Goal: Transaction & Acquisition: Purchase product/service

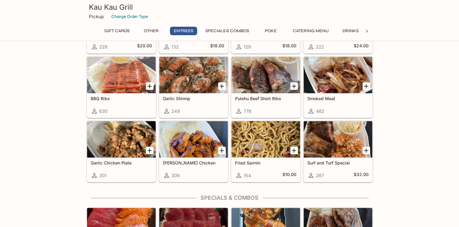
scroll to position [334, 0]
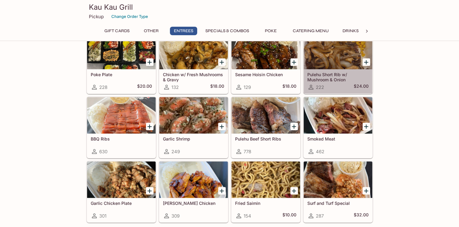
click at [328, 73] on h5 "Pulehu Short Rib w/ Mushroom & Onion" at bounding box center [337, 77] width 61 height 10
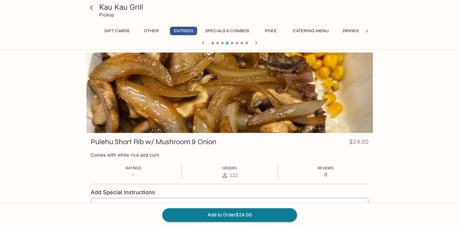
click at [93, 7] on icon at bounding box center [91, 7] width 11 height 11
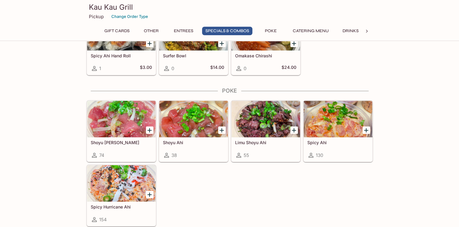
scroll to position [789, 0]
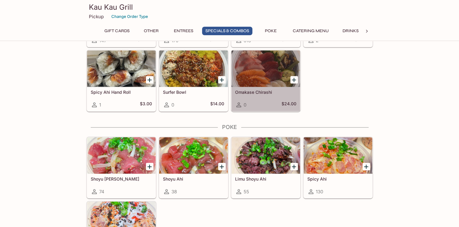
click at [256, 90] on h5 "Omakase Chirashi" at bounding box center [265, 92] width 61 height 5
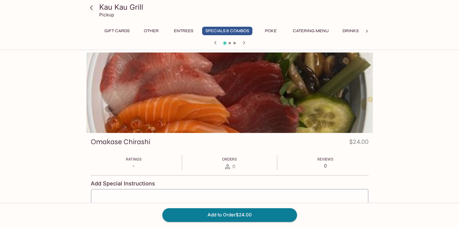
click at [290, 103] on div at bounding box center [230, 93] width 287 height 80
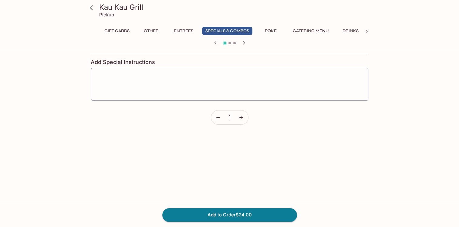
scroll to position [61, 0]
